Goal: Task Accomplishment & Management: Complete application form

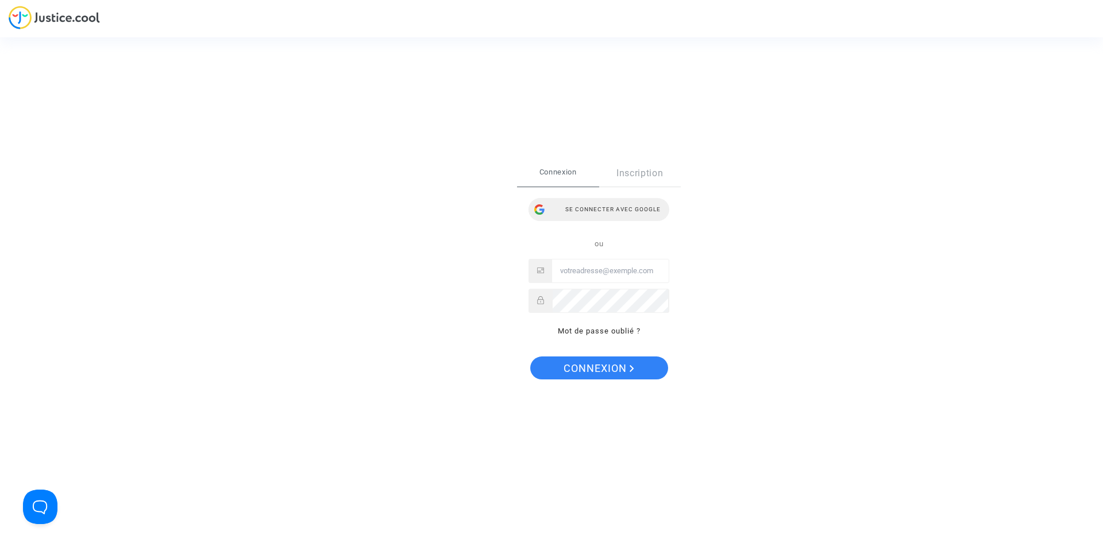
click at [629, 208] on div "Se connecter avec Google" at bounding box center [598, 209] width 141 height 23
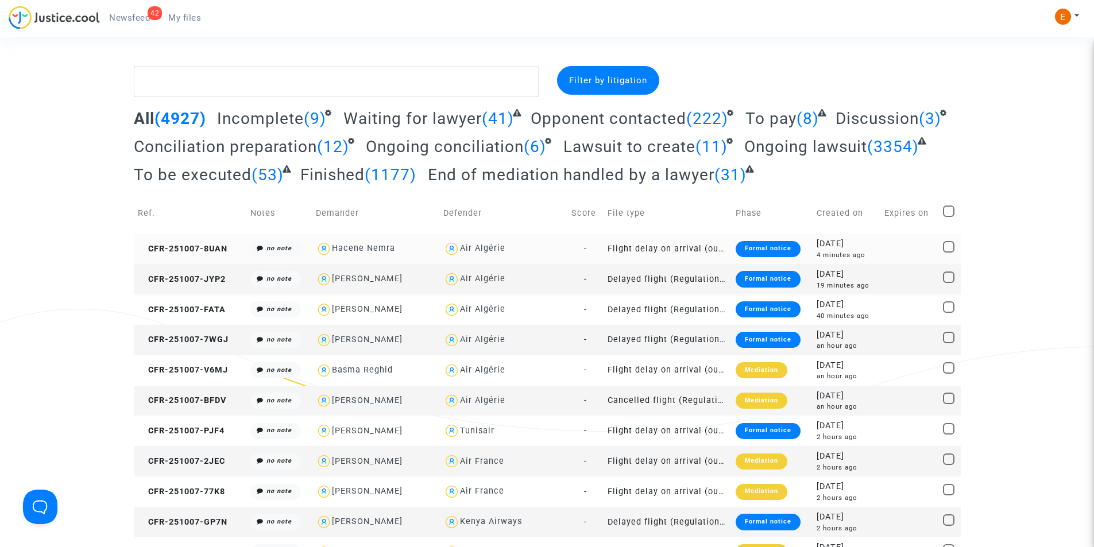
click at [749, 252] on div "Formal notice" at bounding box center [768, 249] width 65 height 16
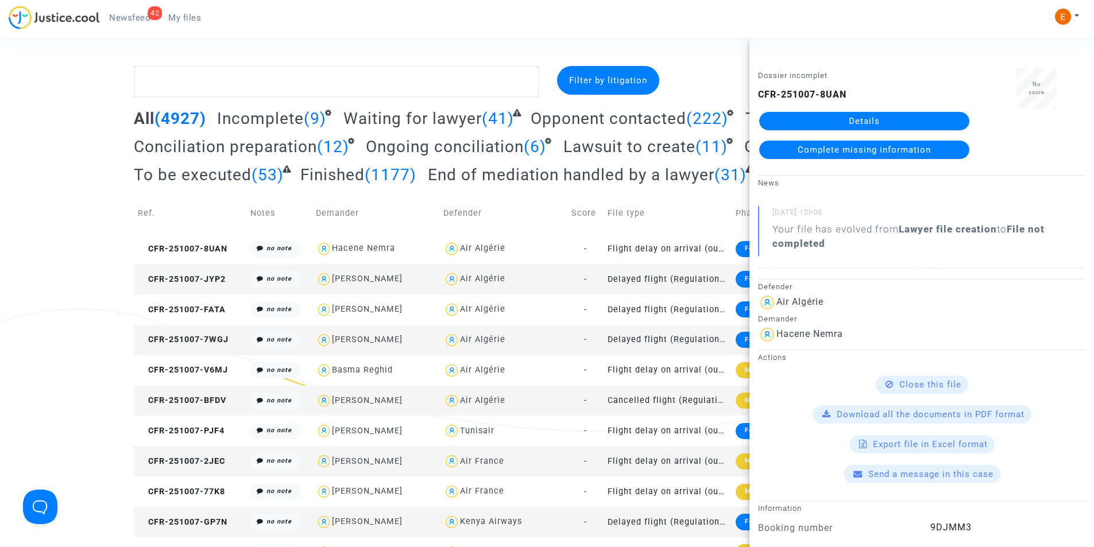
click at [861, 115] on link "Details" at bounding box center [864, 121] width 210 height 18
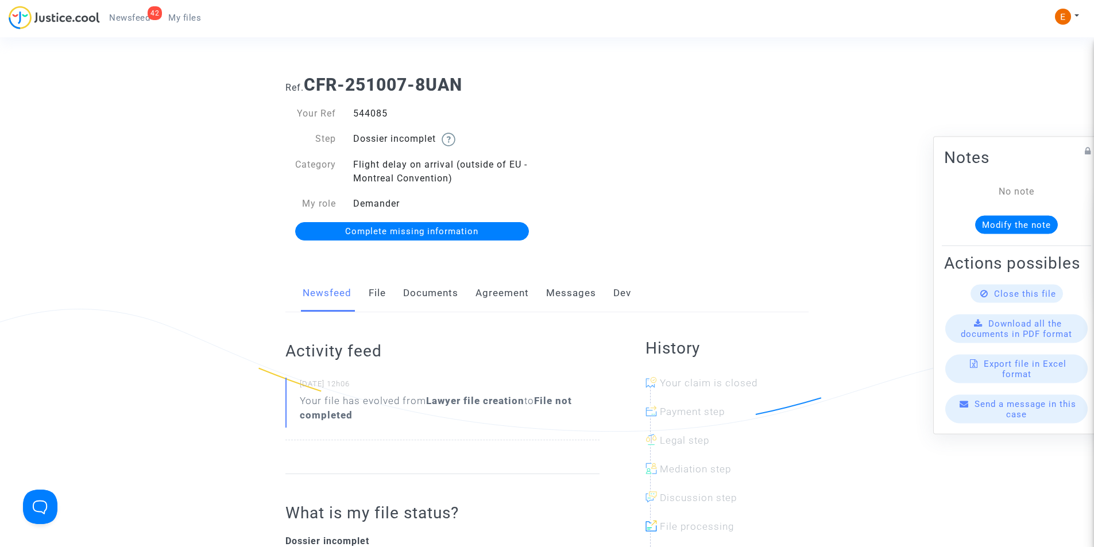
click at [427, 287] on link "Documents" at bounding box center [430, 294] width 55 height 38
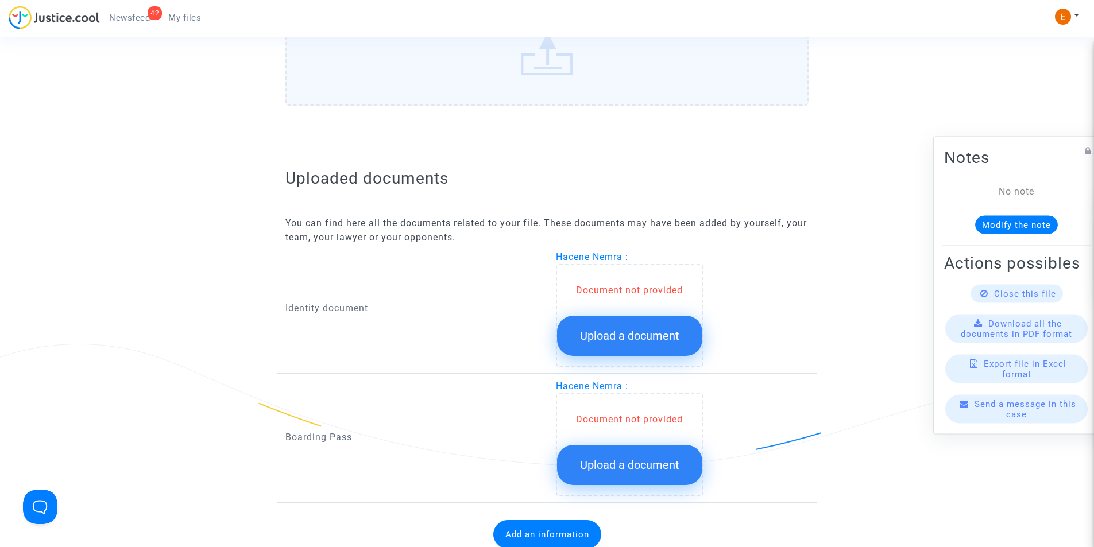
scroll to position [574, 0]
click at [629, 337] on span "Upload a document" at bounding box center [629, 336] width 99 height 14
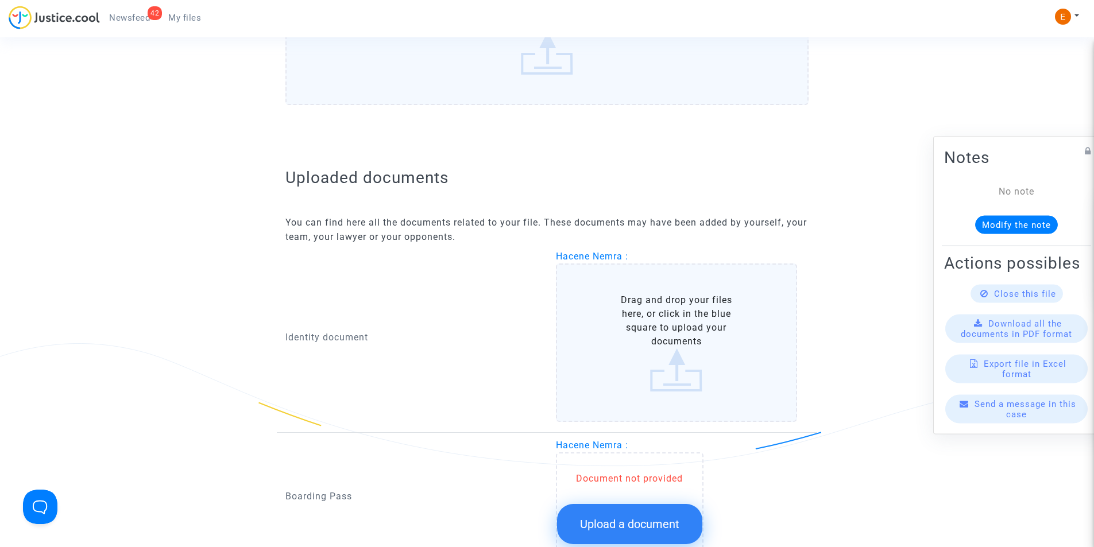
click at [629, 330] on label "Drag and drop your files here, or click in the blue square to upload your docum…" at bounding box center [677, 343] width 242 height 159
click at [0, 0] on input "Drag and drop your files here, or click in the blue square to upload your docum…" at bounding box center [0, 0] width 0 height 0
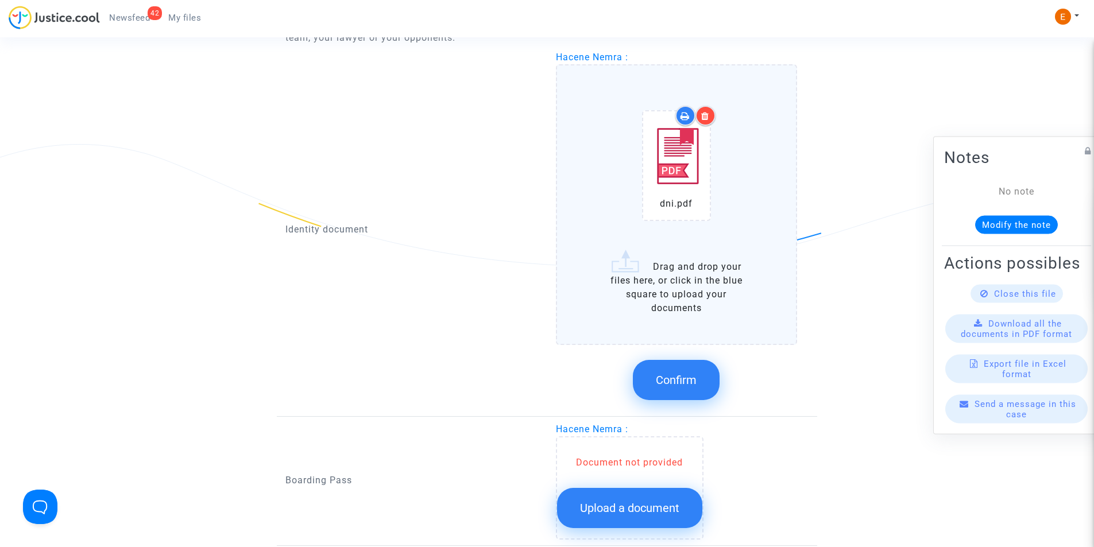
scroll to position [747, 0]
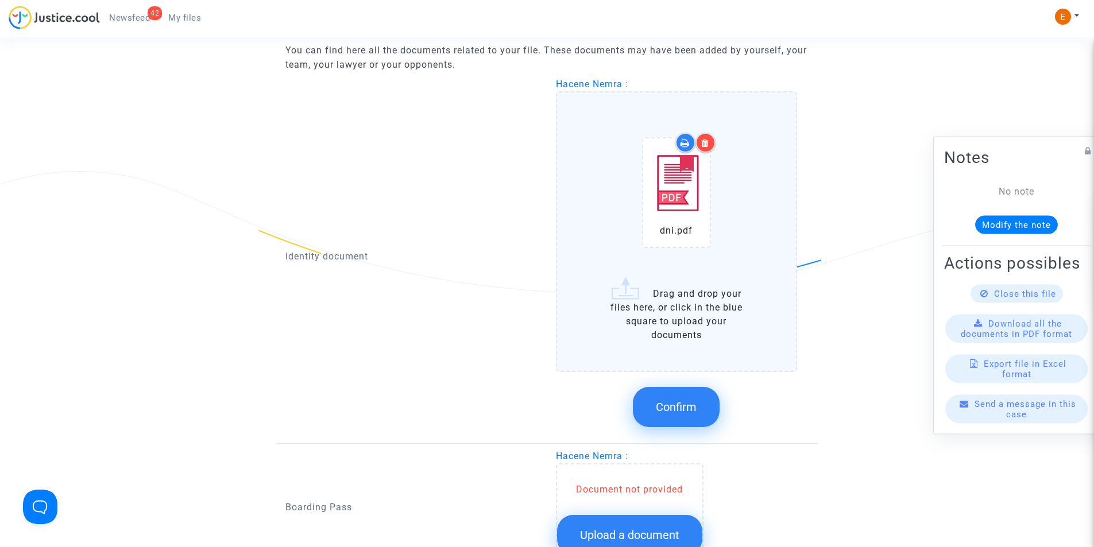
click at [681, 401] on span "Confirm" at bounding box center [676, 407] width 41 height 14
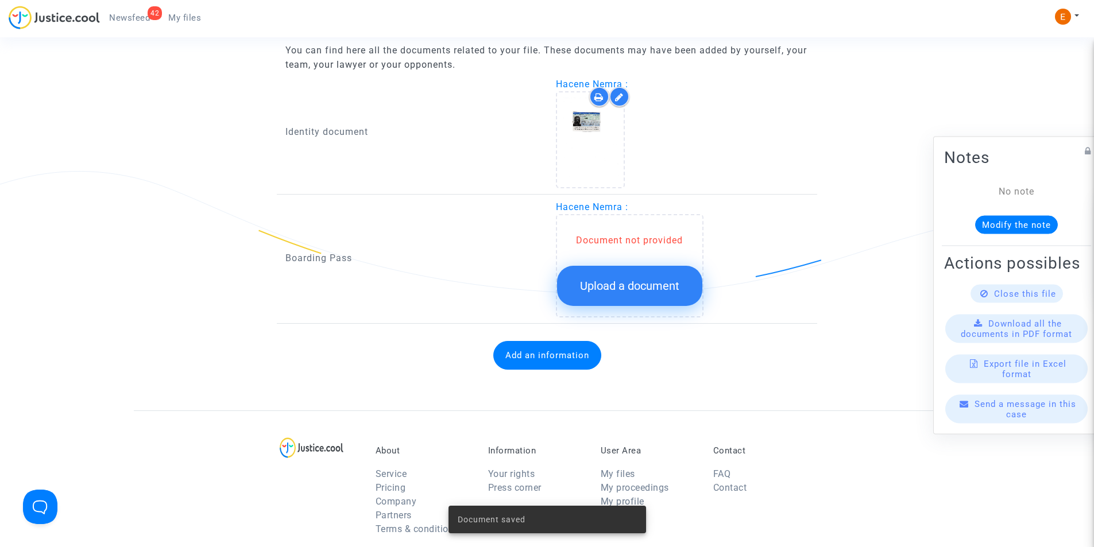
click at [638, 292] on span "Upload a document" at bounding box center [629, 286] width 99 height 14
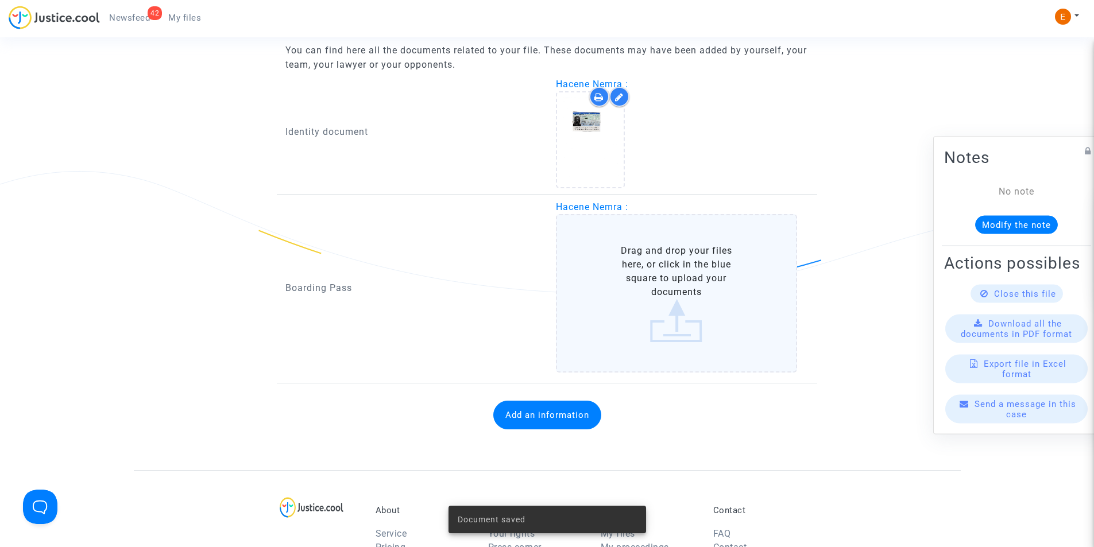
click at [637, 291] on label "Drag and drop your files here, or click in the blue square to upload your docum…" at bounding box center [677, 293] width 242 height 159
click at [0, 0] on input "Drag and drop your files here, or click in the blue square to upload your docum…" at bounding box center [0, 0] width 0 height 0
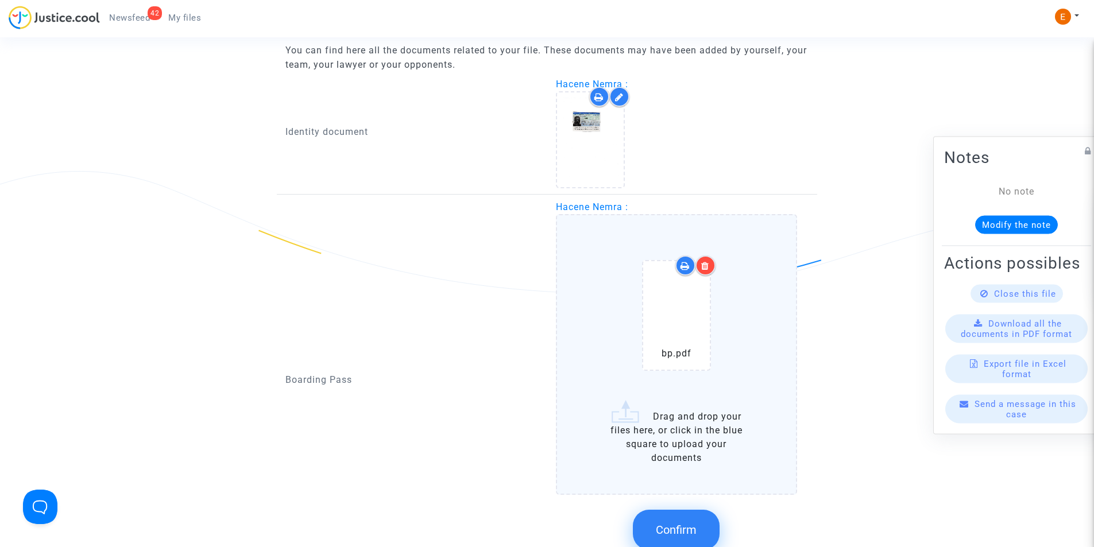
click at [683, 534] on span "Confirm" at bounding box center [676, 530] width 41 height 14
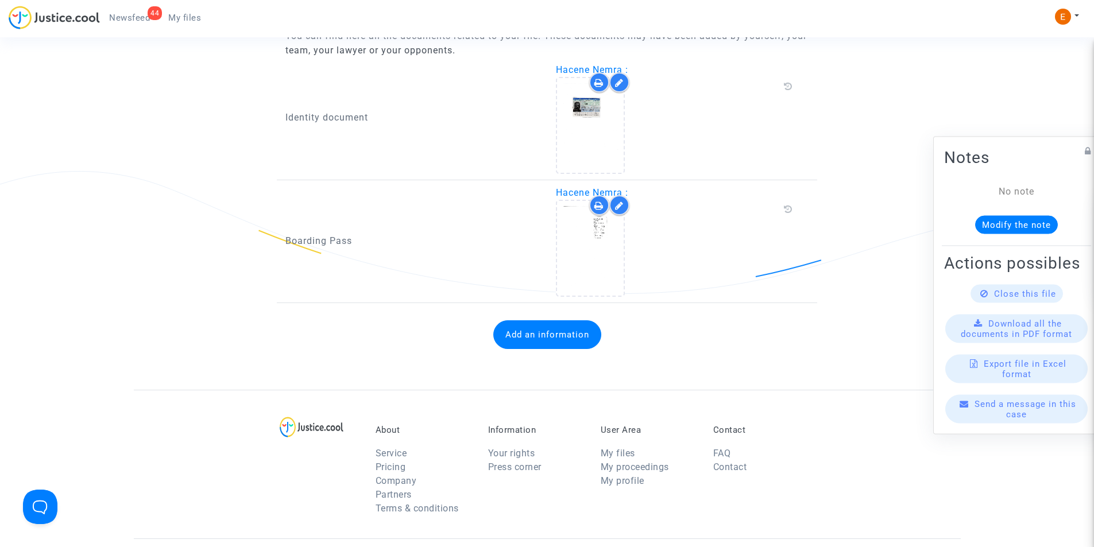
click at [506, 340] on button "Add an information" at bounding box center [547, 334] width 108 height 29
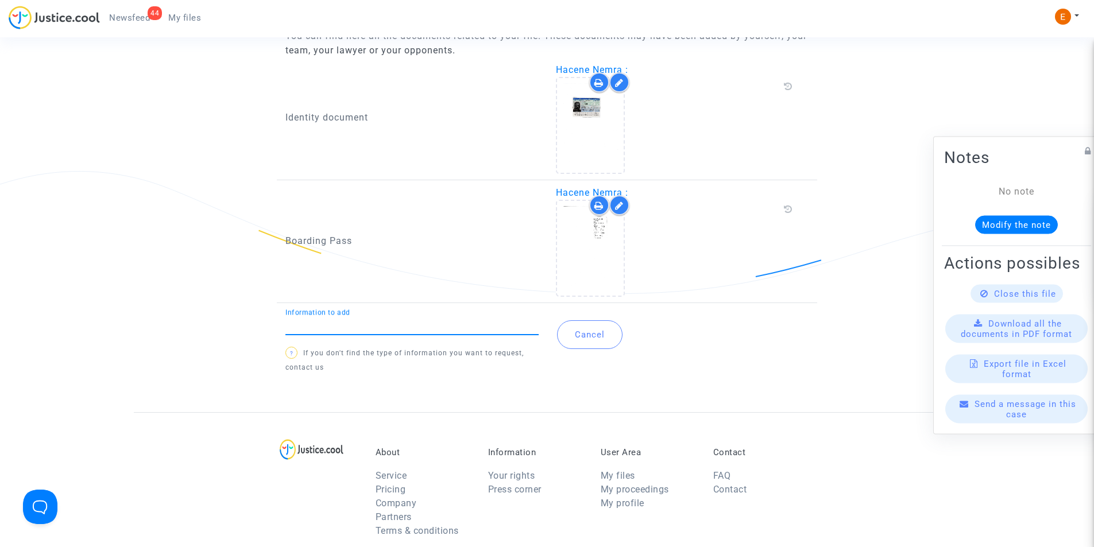
click at [399, 327] on input "Information to add" at bounding box center [411, 325] width 253 height 10
type input "Flight report"
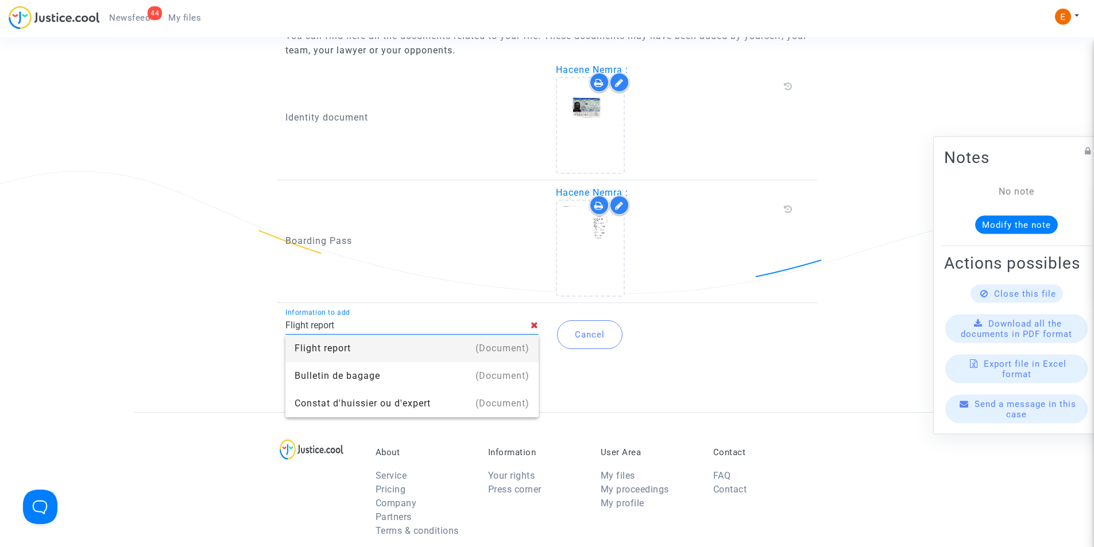
click at [360, 343] on div "Flight report" at bounding box center [412, 349] width 235 height 28
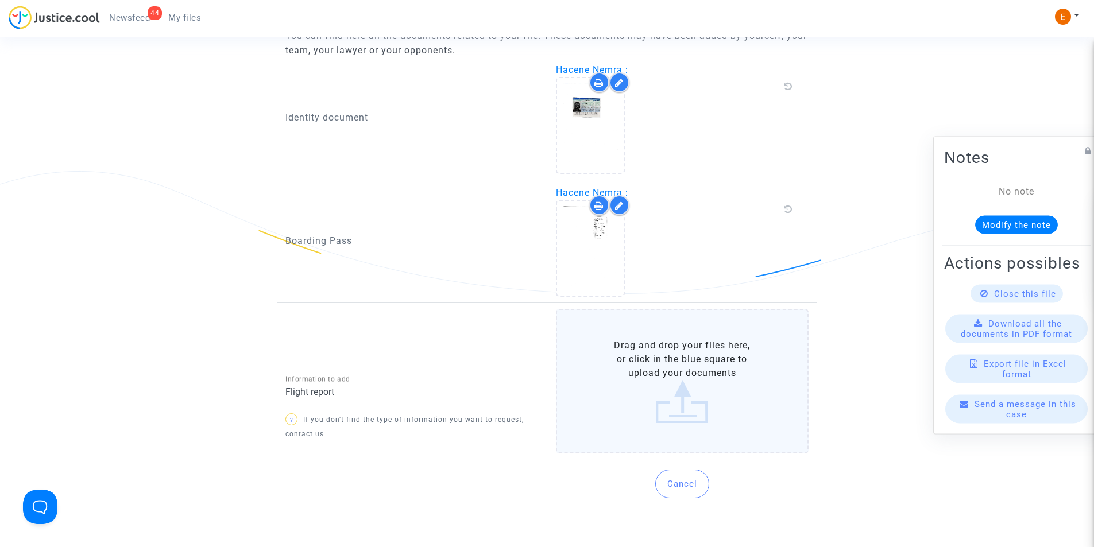
click at [626, 366] on label "Drag and drop your files here, or click in the blue square to upload your docum…" at bounding box center [682, 381] width 253 height 145
click at [0, 0] on input "Drag and drop your files here, or click in the blue square to upload your docum…" at bounding box center [0, 0] width 0 height 0
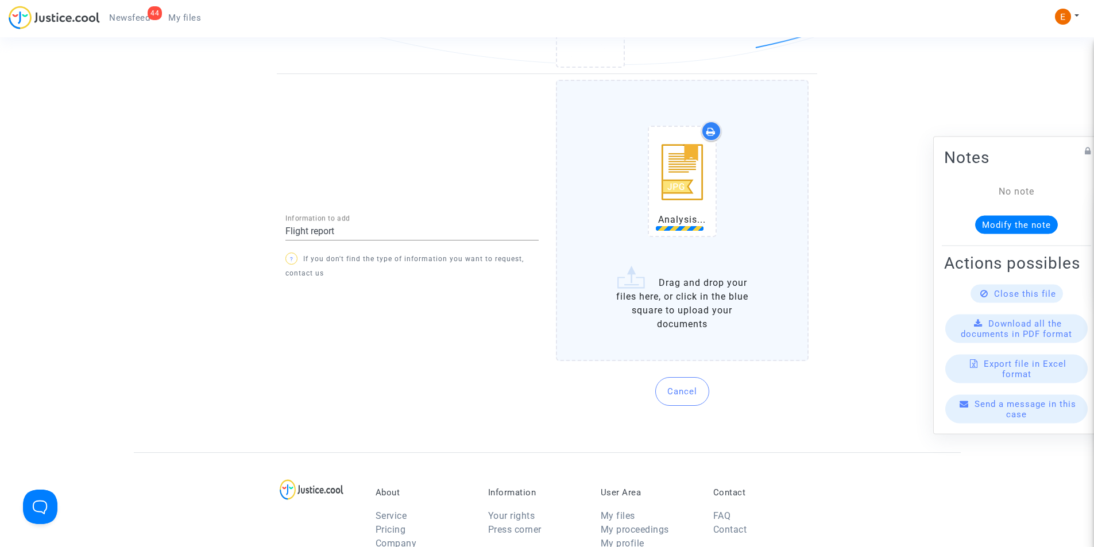
scroll to position [976, 0]
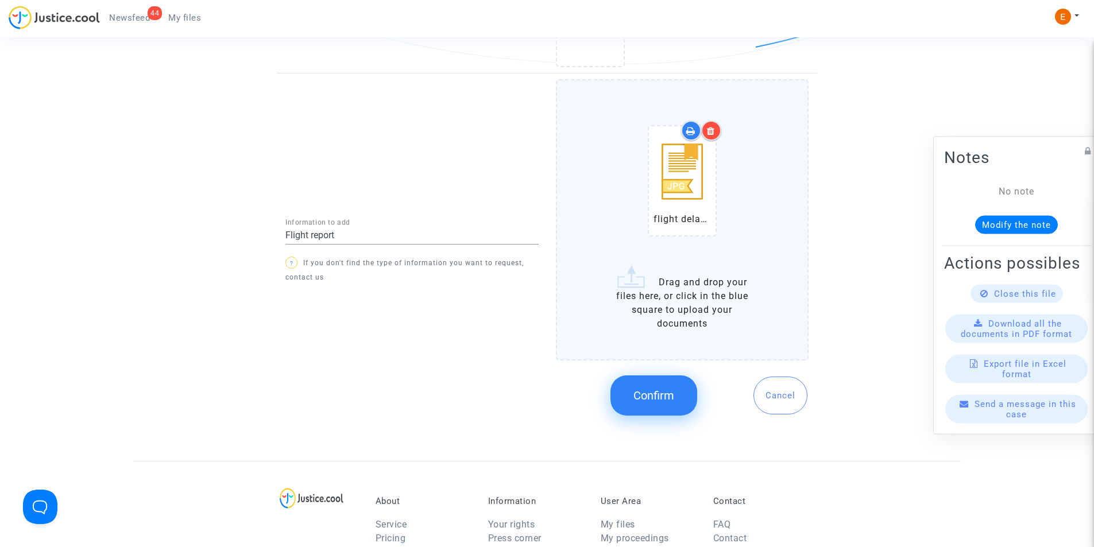
click at [662, 393] on span "Confirm" at bounding box center [653, 396] width 41 height 14
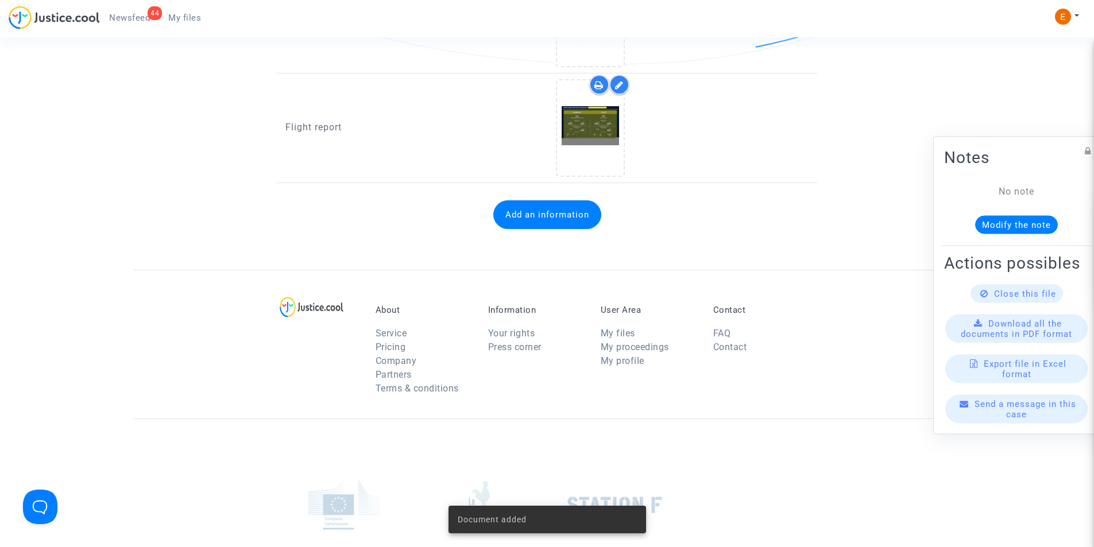
click at [544, 213] on button "Add an information" at bounding box center [547, 214] width 108 height 29
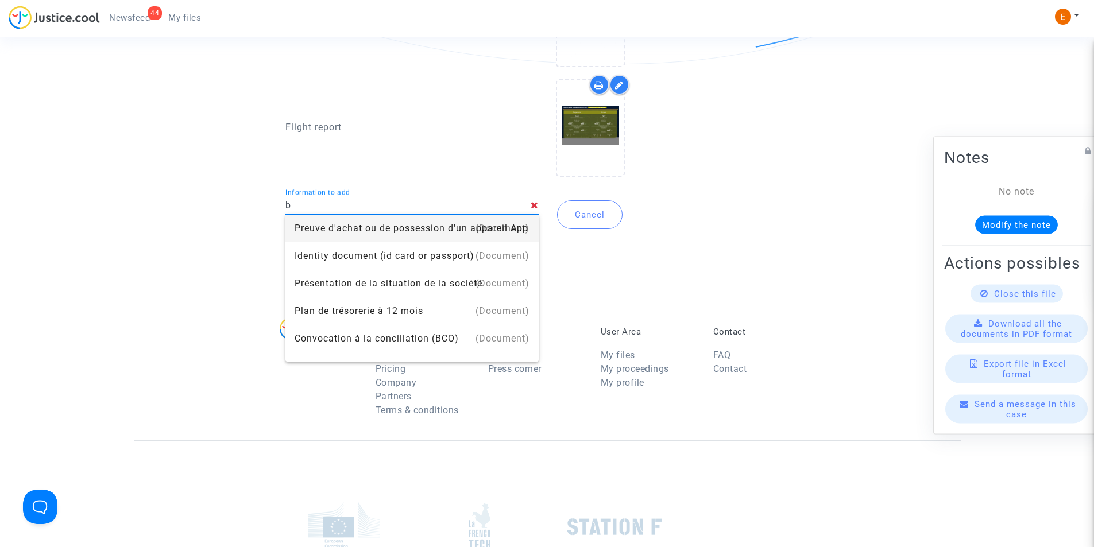
type input "Booking document"
click at [359, 232] on div "Booking document" at bounding box center [412, 229] width 235 height 28
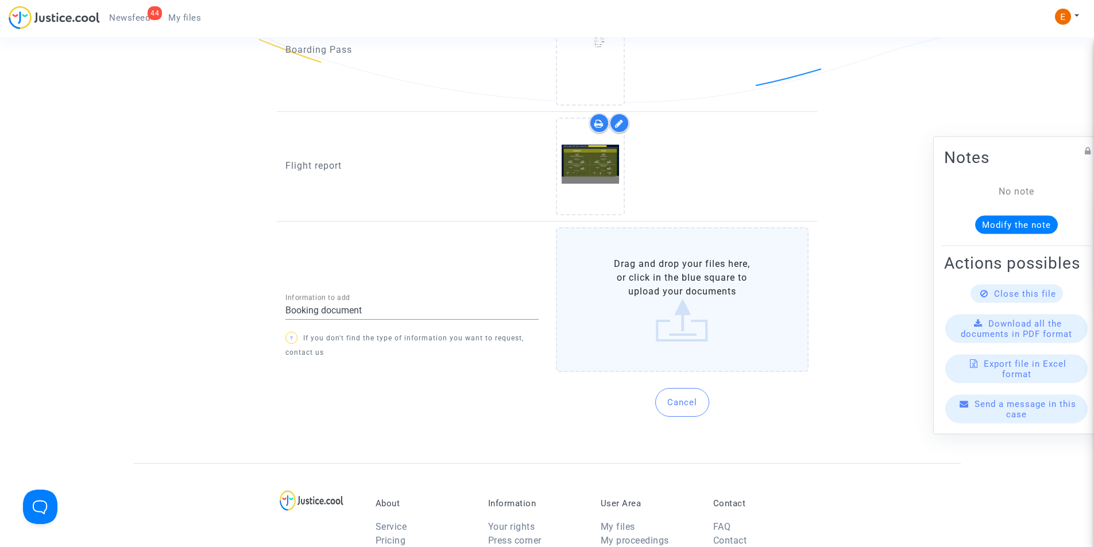
scroll to position [919, 0]
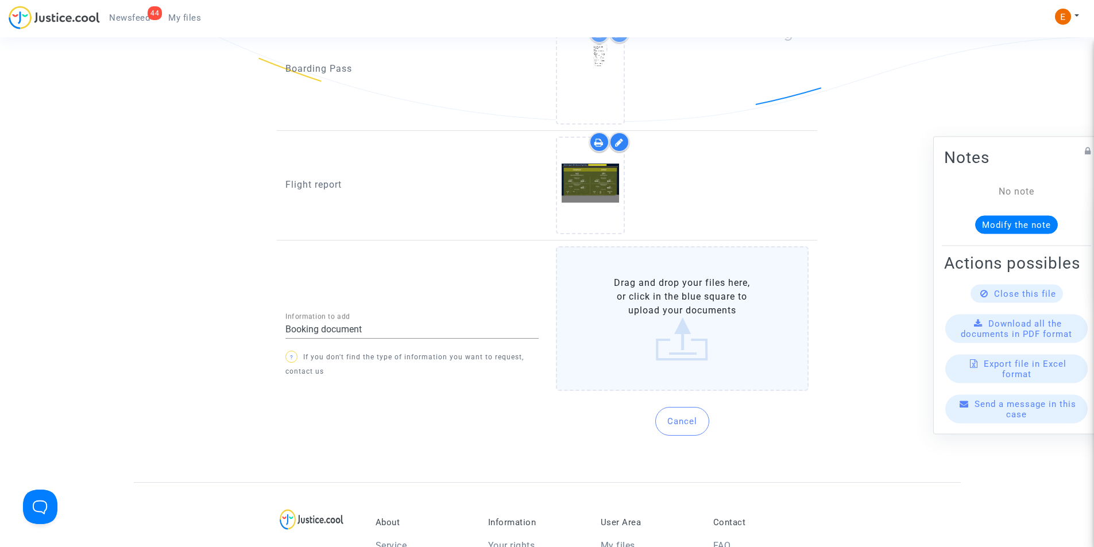
click at [650, 277] on label "Drag and drop your files here, or click in the blue square to upload your docum…" at bounding box center [682, 318] width 253 height 145
click at [0, 0] on input "Drag and drop your files here, or click in the blue square to upload your docum…" at bounding box center [0, 0] width 0 height 0
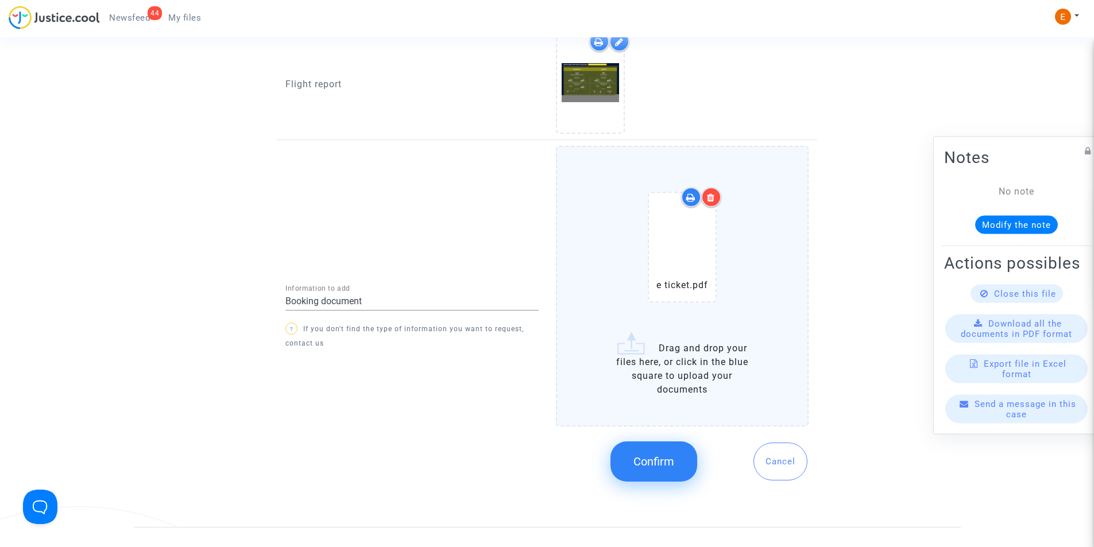
scroll to position [1034, 0]
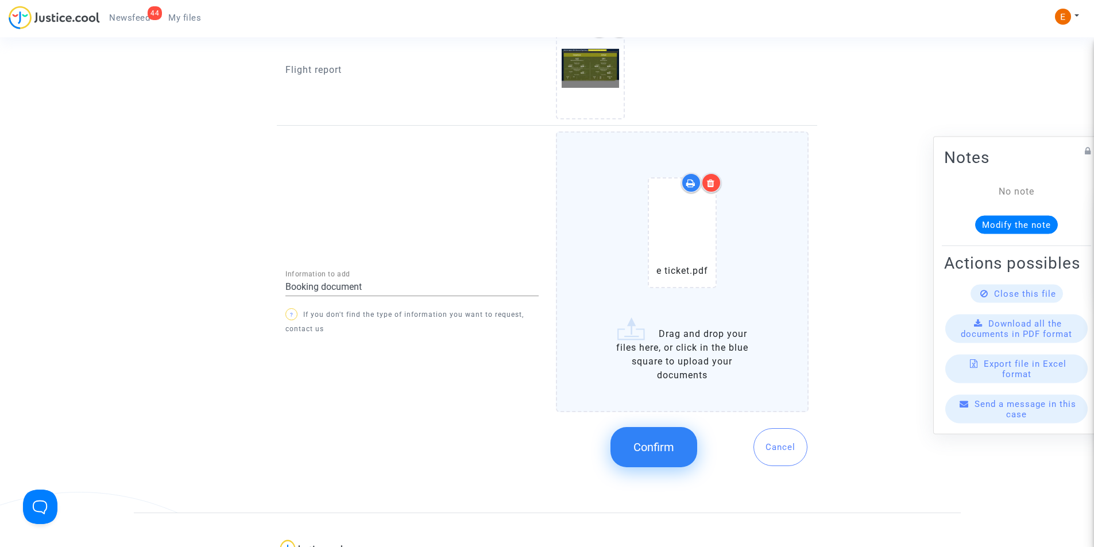
click at [637, 459] on button "Confirm" at bounding box center [653, 447] width 87 height 40
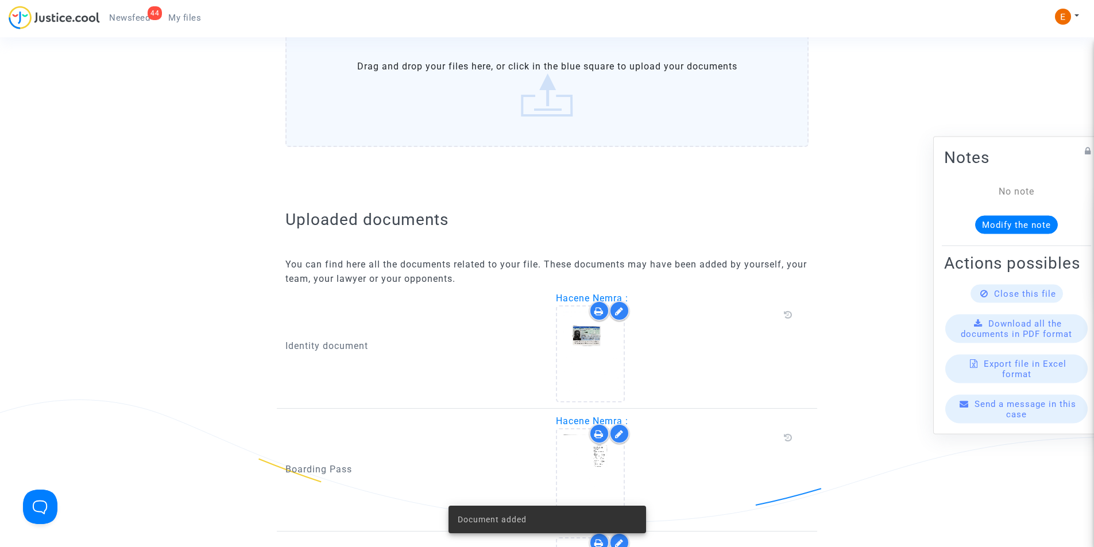
scroll to position [517, 0]
